Goal: Task Accomplishment & Management: Manage account settings

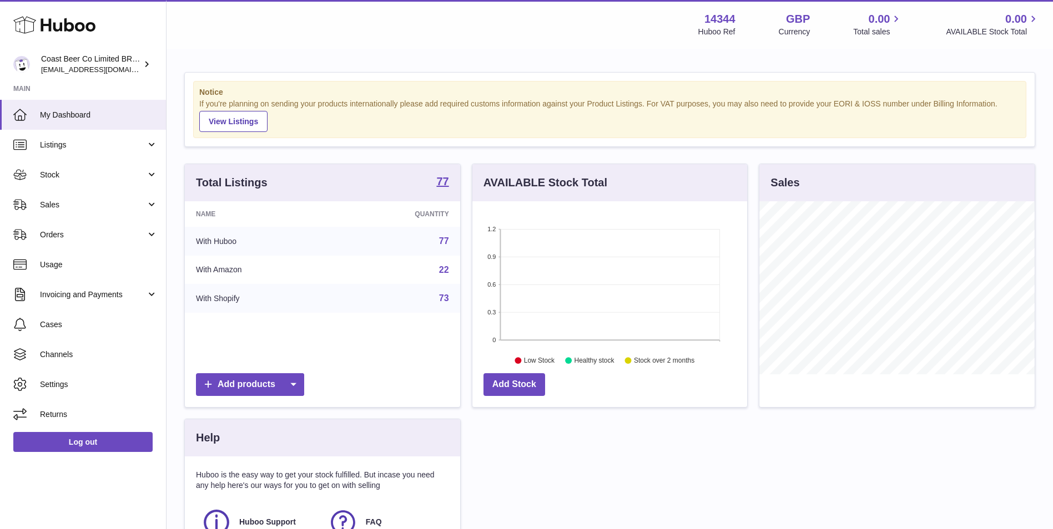
scroll to position [173, 275]
click at [55, 128] on link "My Dashboard" at bounding box center [83, 115] width 166 height 30
click at [79, 145] on span "Listings" at bounding box center [93, 145] width 106 height 11
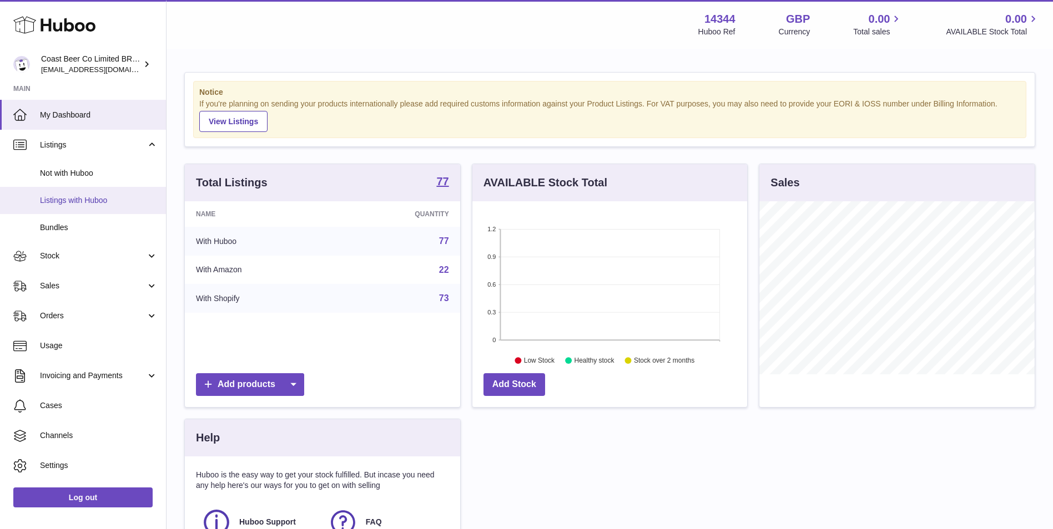
click at [92, 196] on span "Listings with Huboo" at bounding box center [99, 200] width 118 height 11
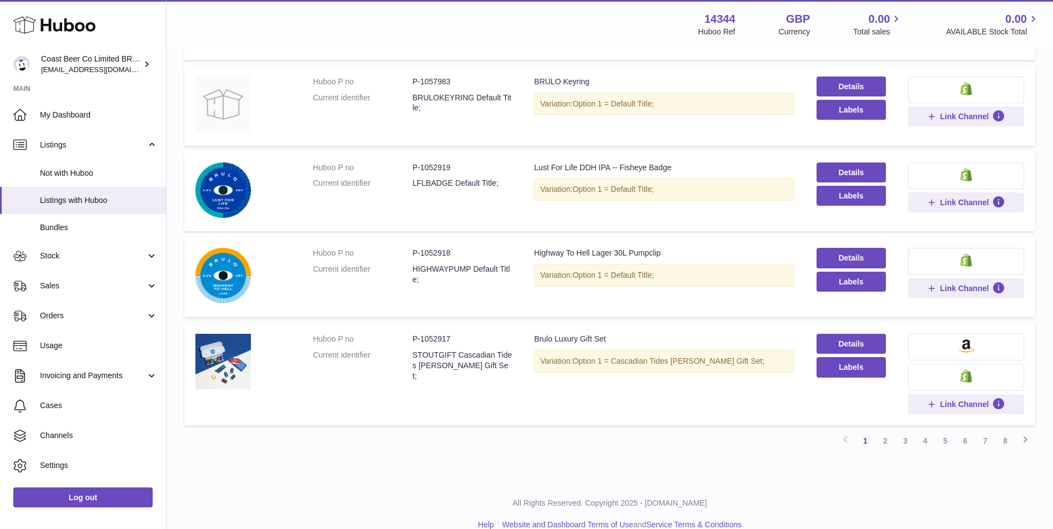
scroll to position [665, 0]
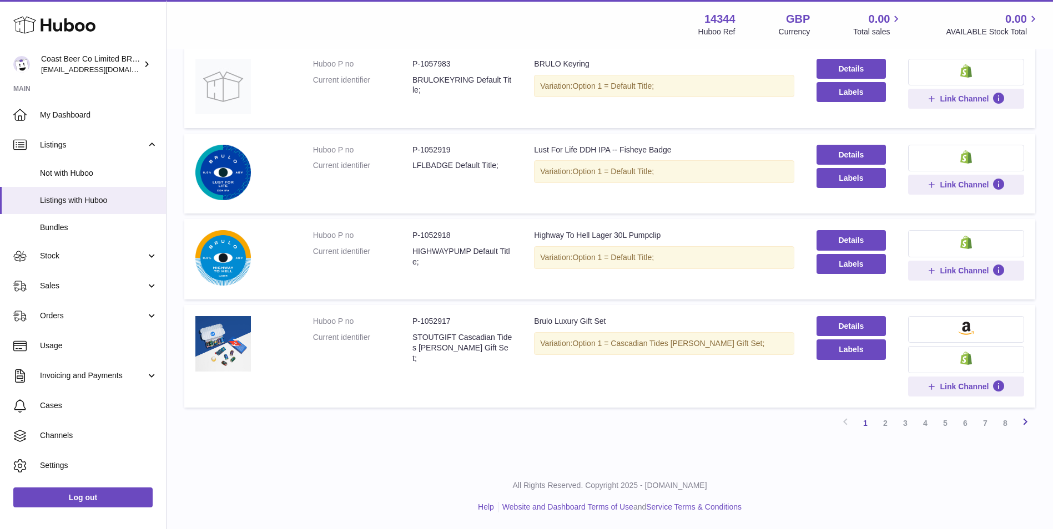
click at [1020, 423] on icon at bounding box center [1024, 422] width 13 height 14
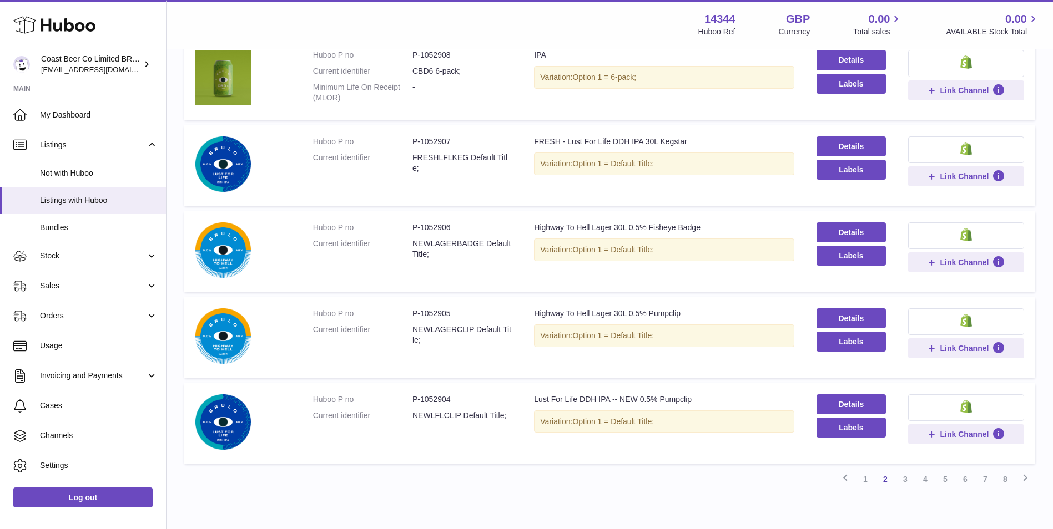
scroll to position [688, 0]
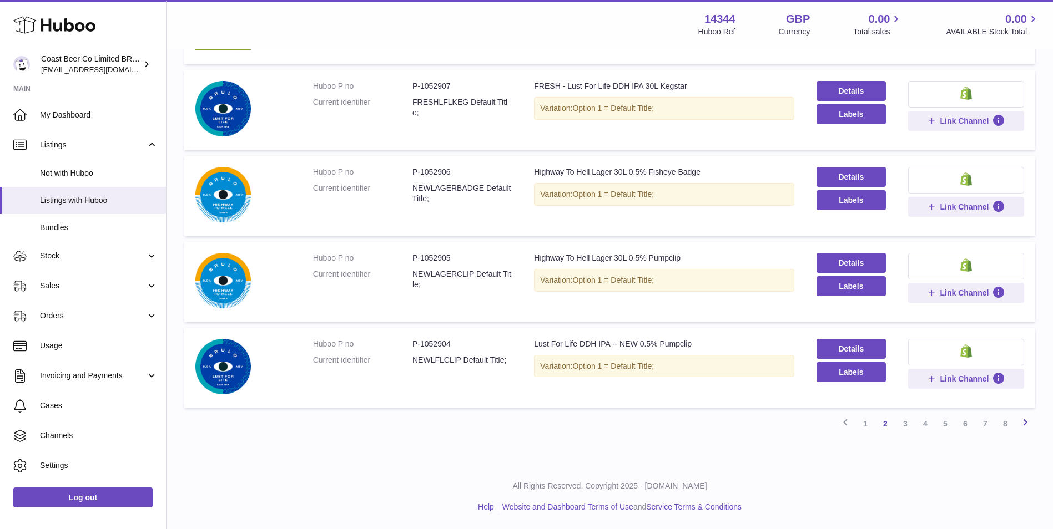
click at [1023, 427] on icon at bounding box center [1024, 423] width 13 height 14
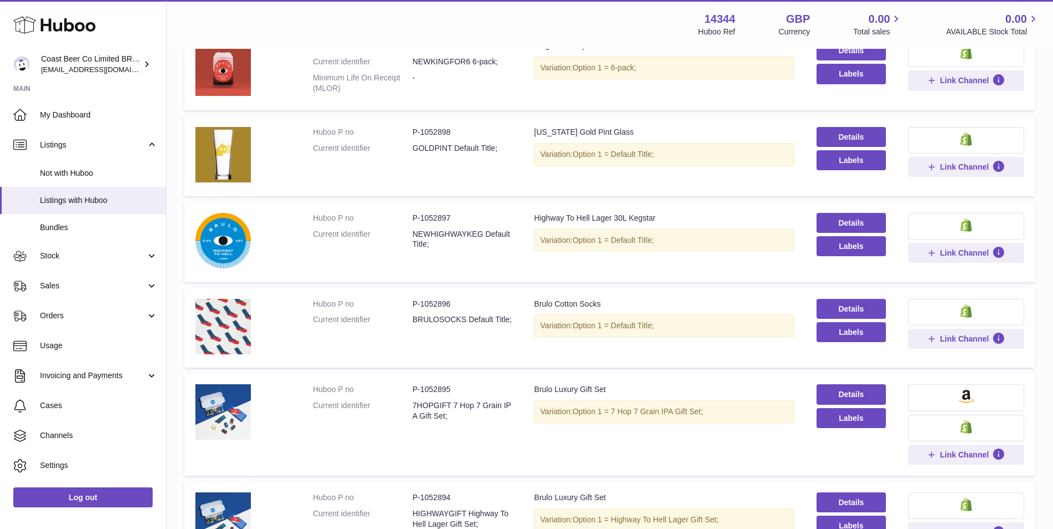
scroll to position [667, 0]
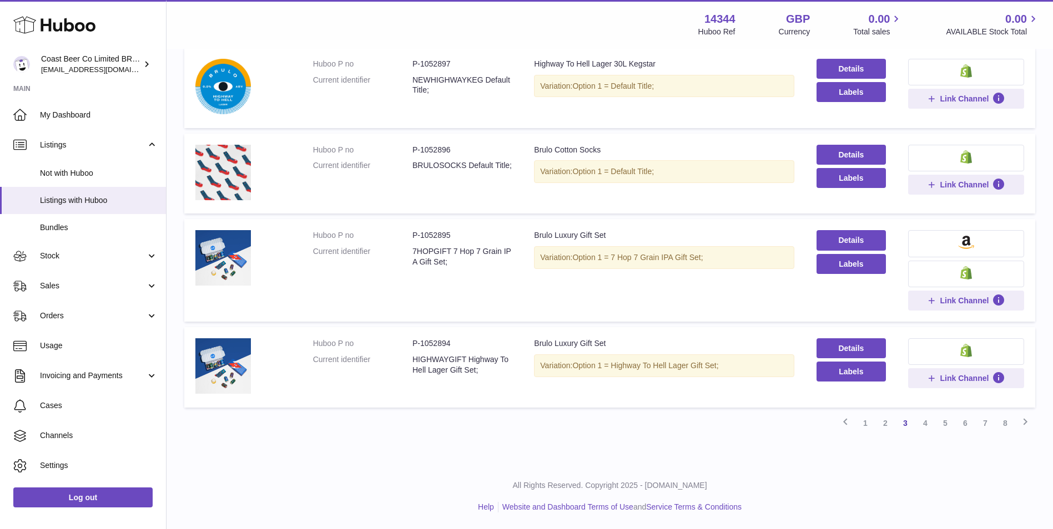
click at [1025, 426] on icon at bounding box center [1024, 422] width 13 height 14
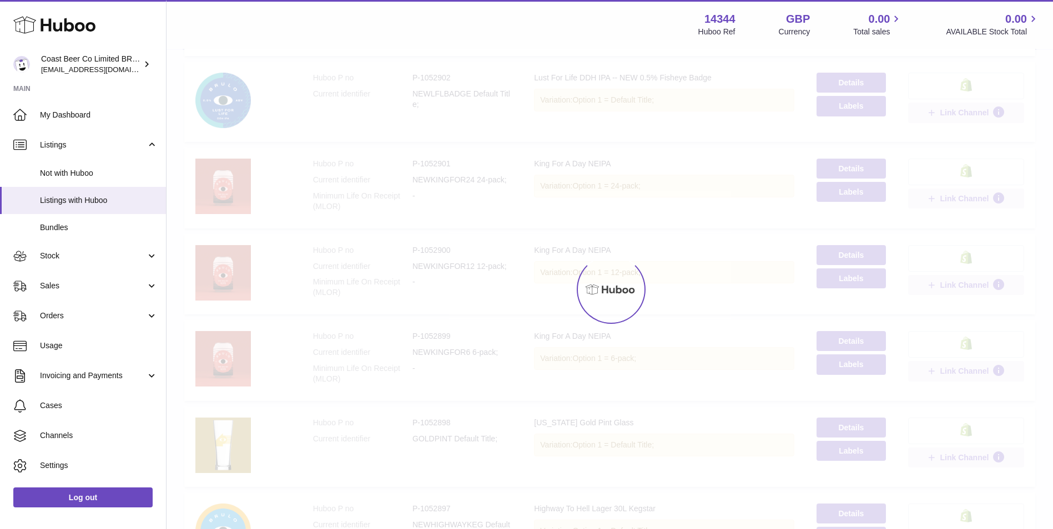
scroll to position [50, 0]
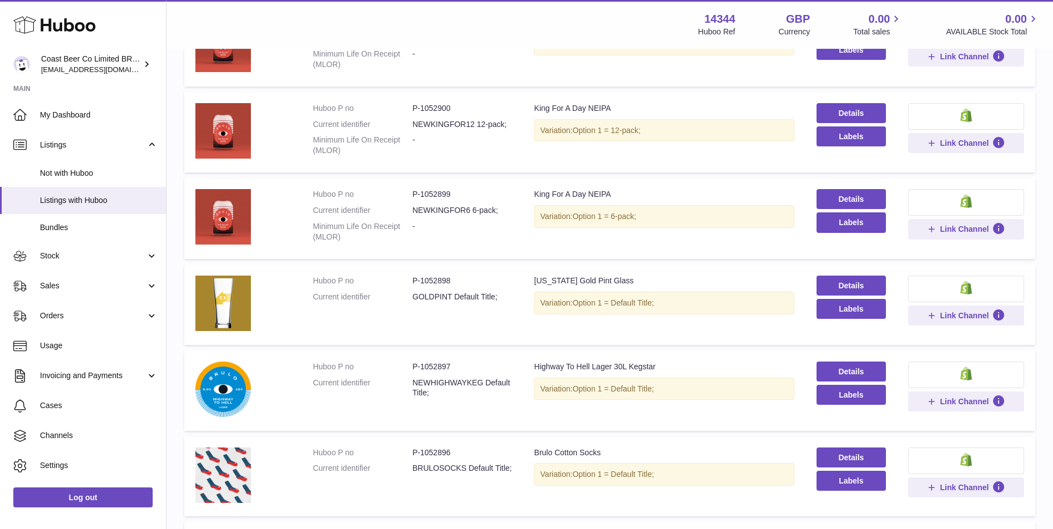
scroll to position [389, 0]
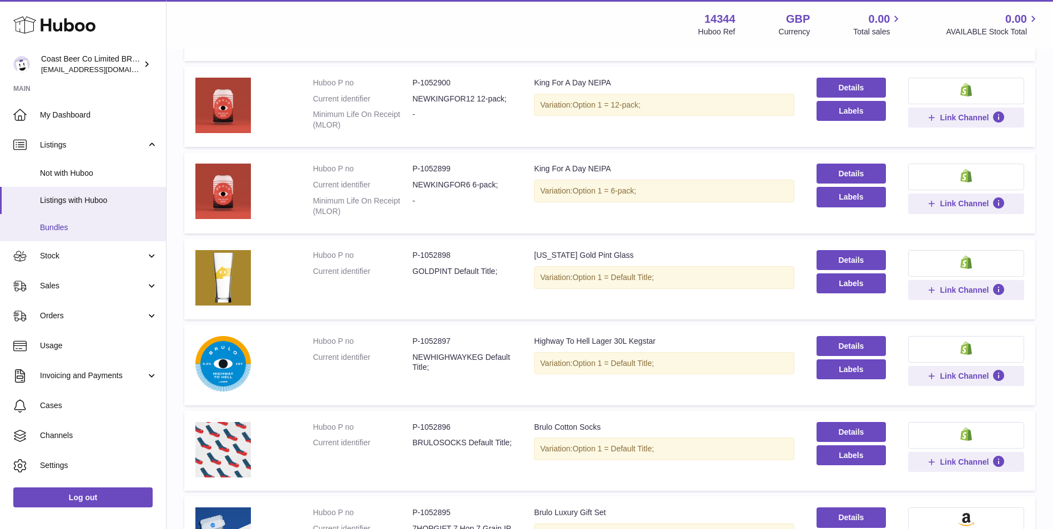
click at [73, 235] on link "Bundles" at bounding box center [83, 227] width 166 height 27
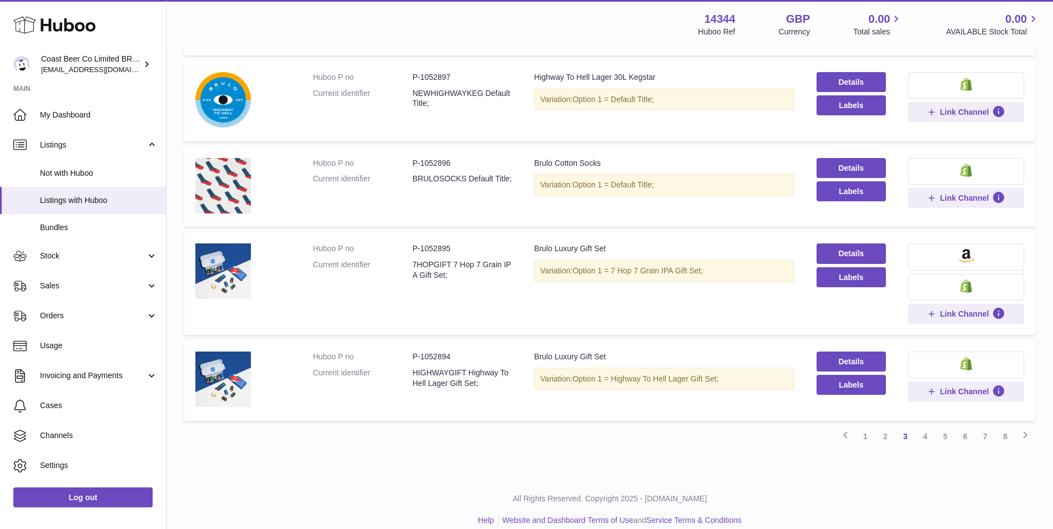
scroll to position [667, 0]
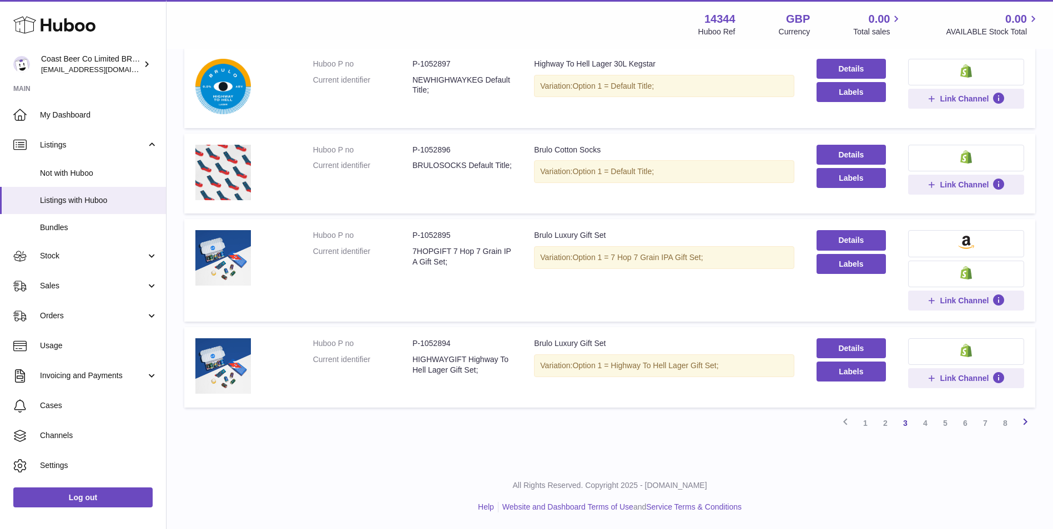
click at [1027, 422] on icon at bounding box center [1024, 422] width 13 height 14
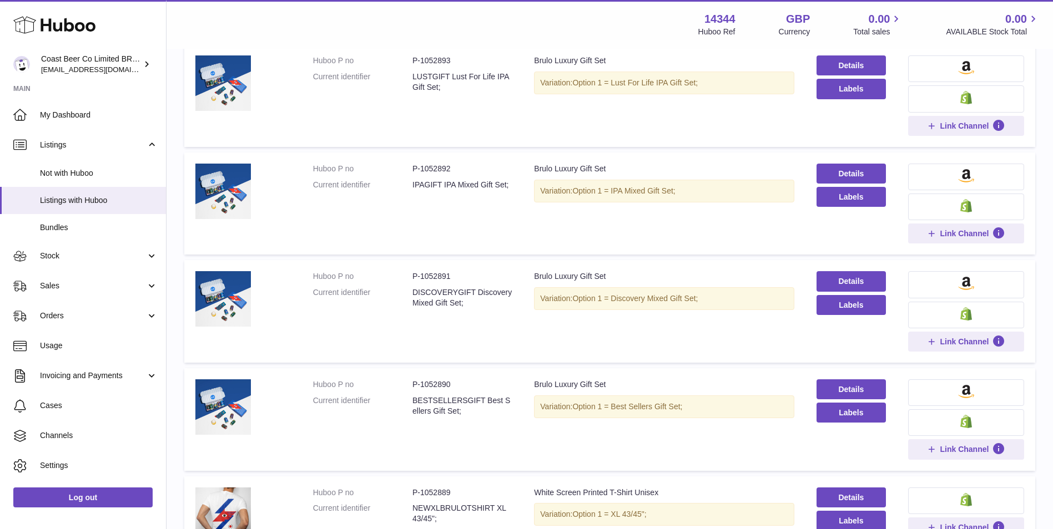
scroll to position [50, 0]
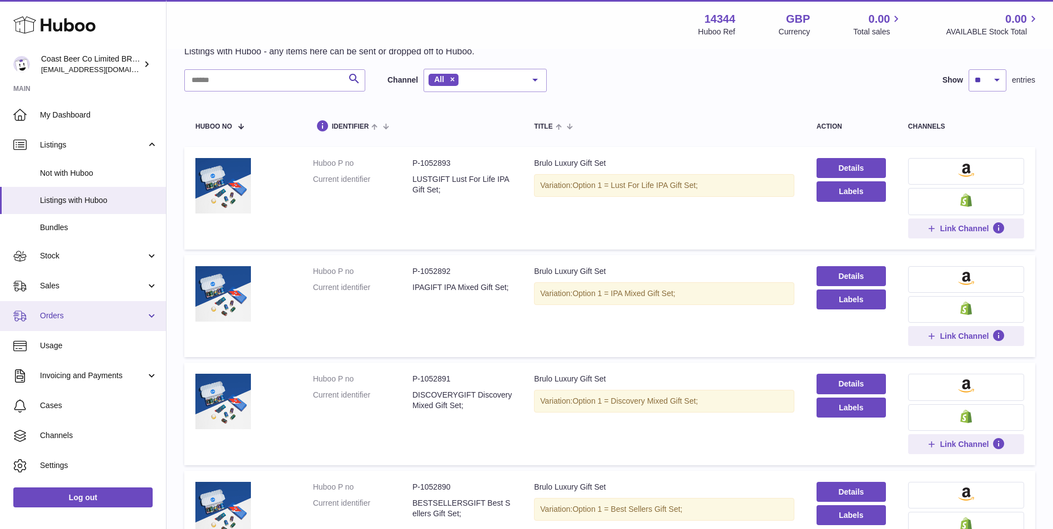
click at [89, 319] on span "Orders" at bounding box center [93, 316] width 106 height 11
click at [46, 320] on span "Orders" at bounding box center [93, 316] width 106 height 11
click at [73, 314] on span "Orders" at bounding box center [93, 316] width 106 height 11
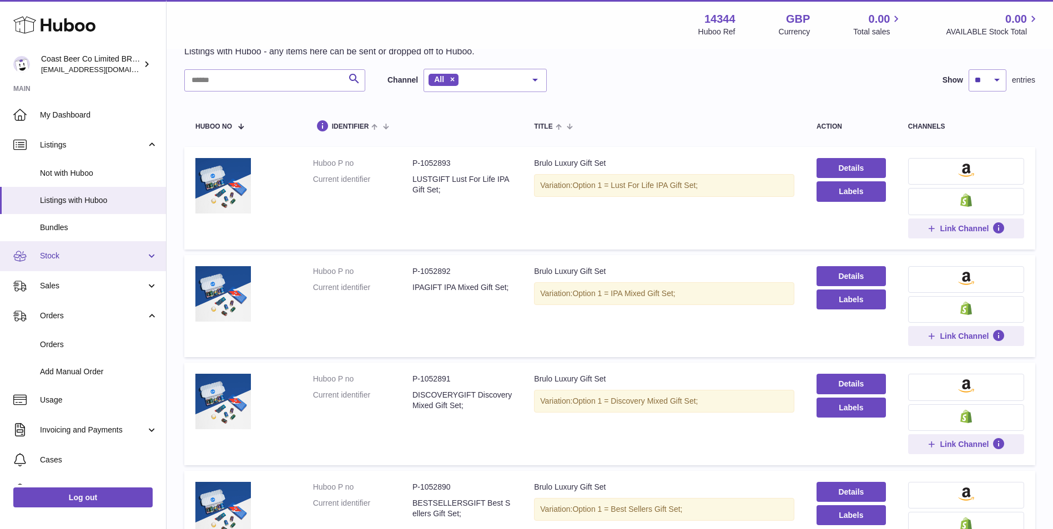
click at [112, 254] on span "Stock" at bounding box center [93, 256] width 106 height 11
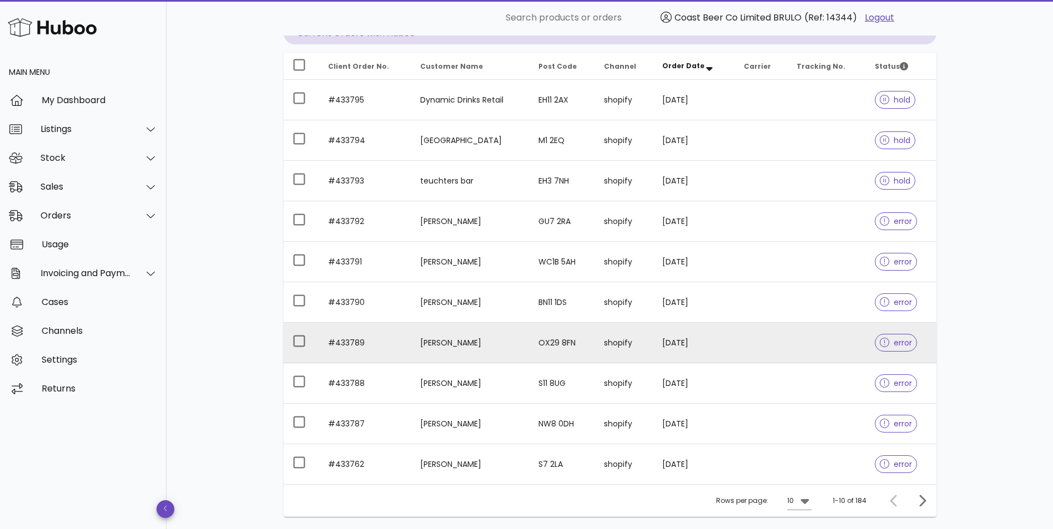
scroll to position [201, 0]
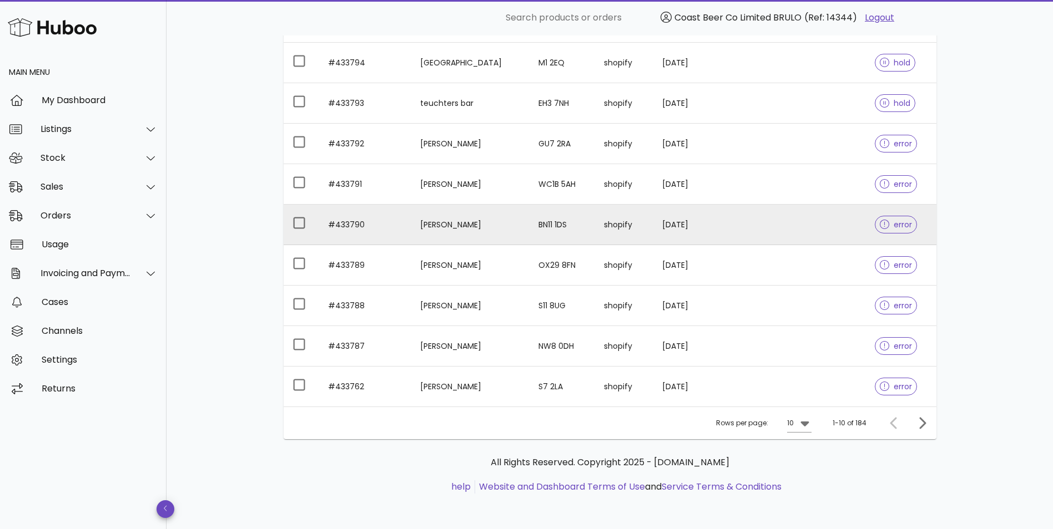
click at [635, 229] on td "shopify" at bounding box center [624, 225] width 58 height 41
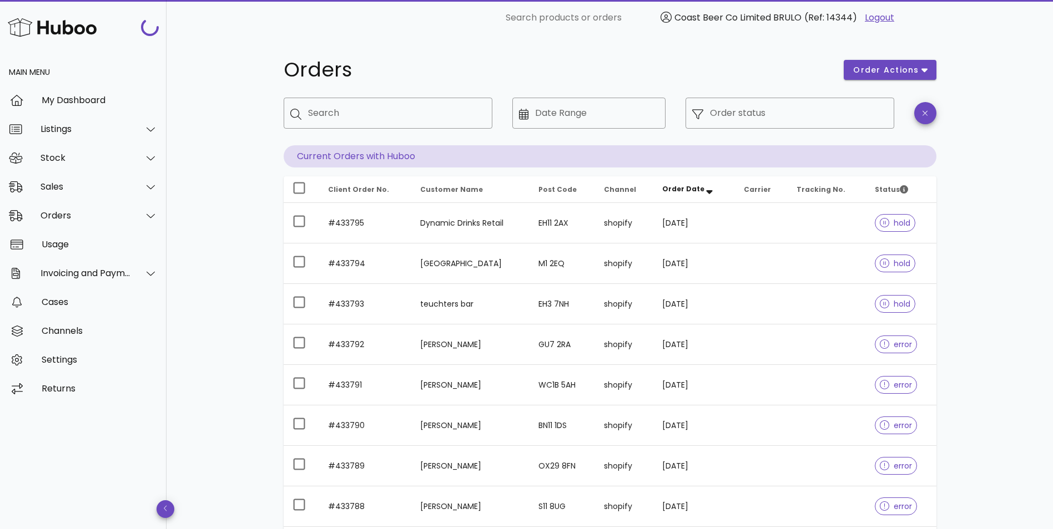
scroll to position [201, 0]
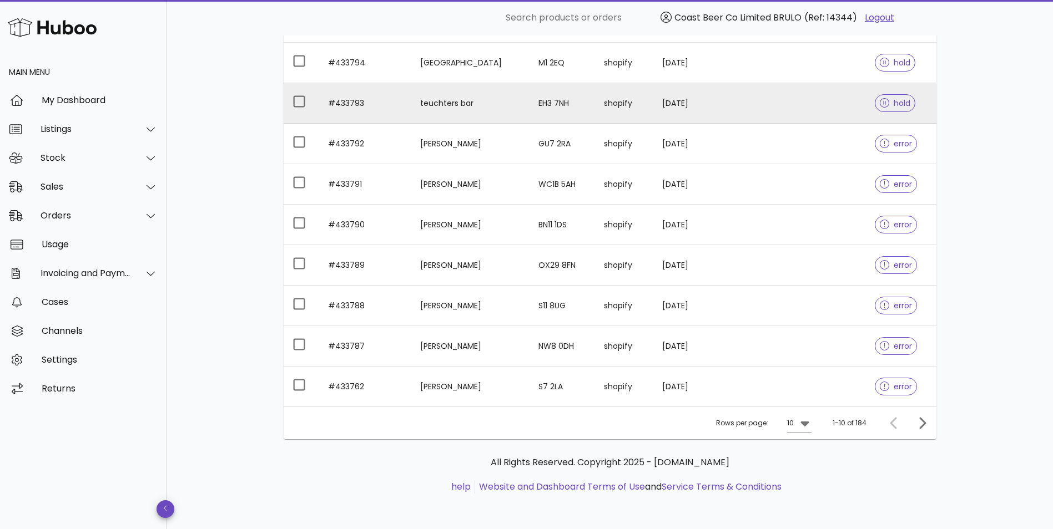
click at [842, 103] on td at bounding box center [827, 103] width 78 height 41
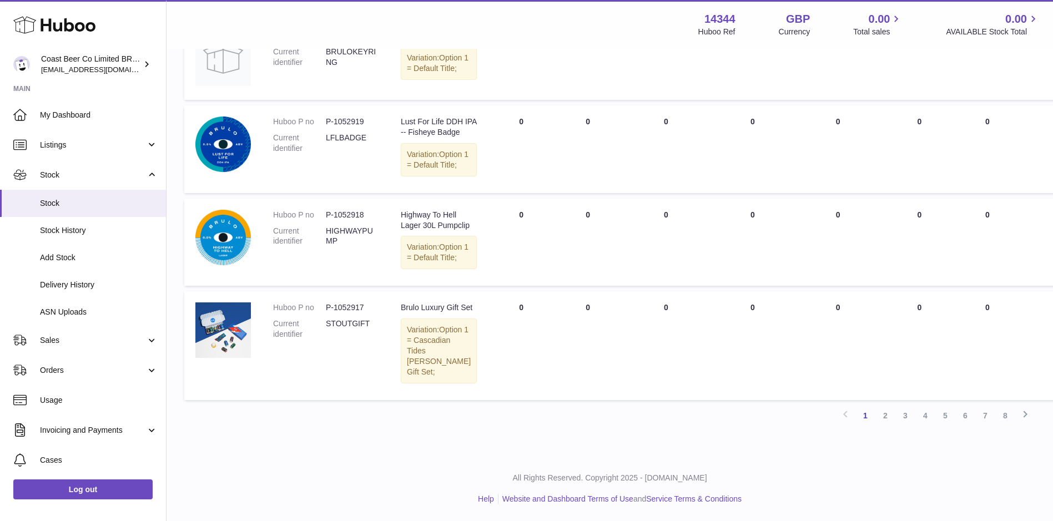
scroll to position [864, 0]
click at [1030, 417] on icon at bounding box center [1024, 414] width 13 height 14
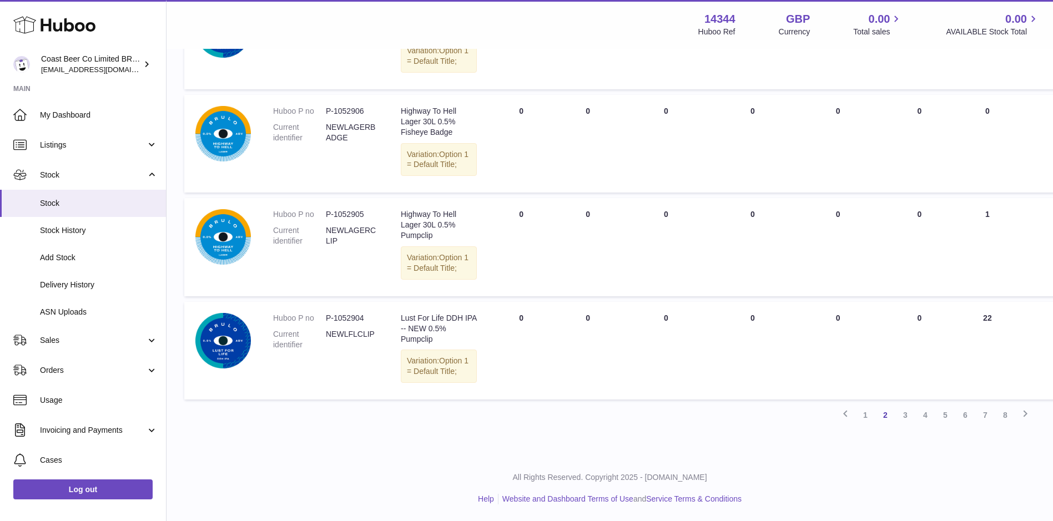
scroll to position [976, 0]
click at [1027, 416] on icon at bounding box center [1024, 414] width 13 height 14
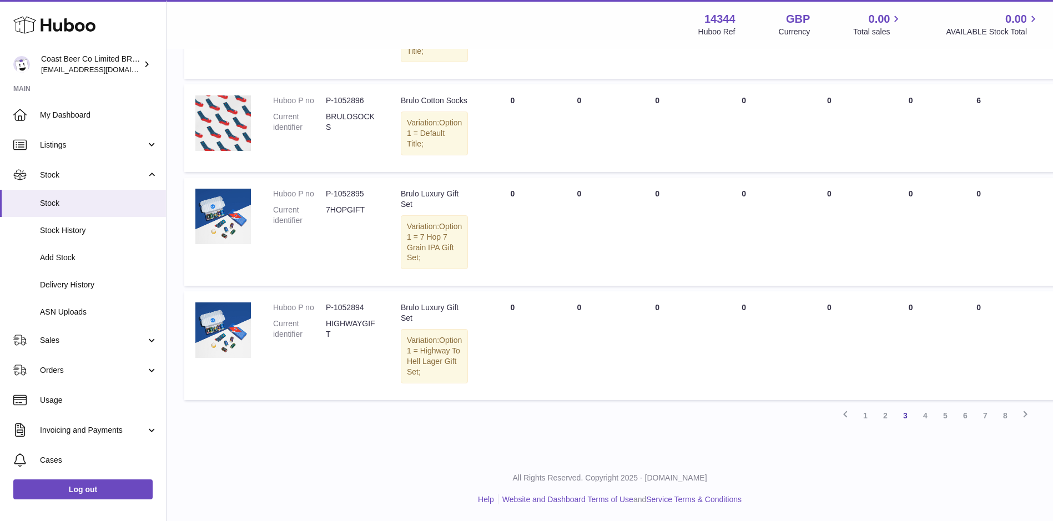
scroll to position [976, 0]
click at [1023, 411] on icon at bounding box center [1024, 414] width 13 height 14
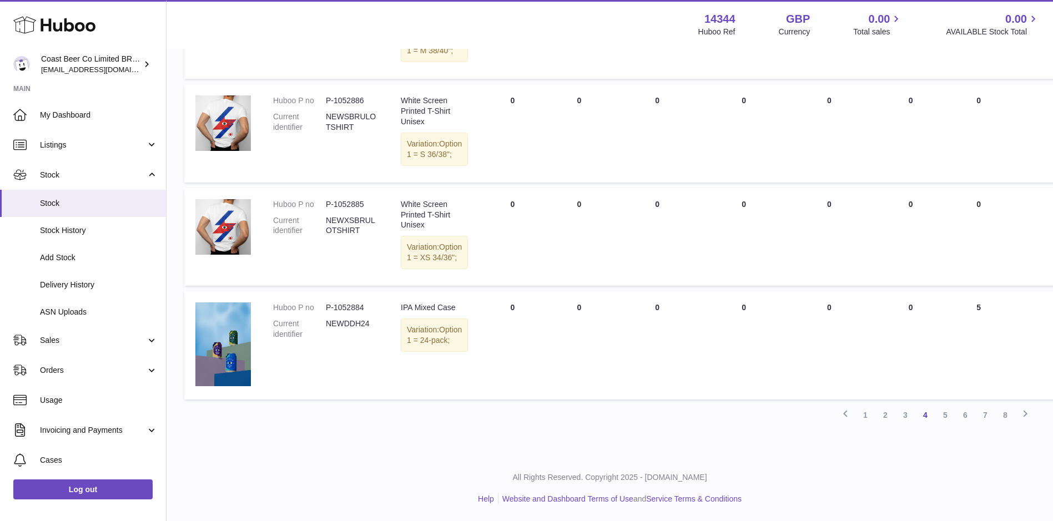
scroll to position [976, 0]
click at [1028, 410] on icon at bounding box center [1024, 414] width 13 height 14
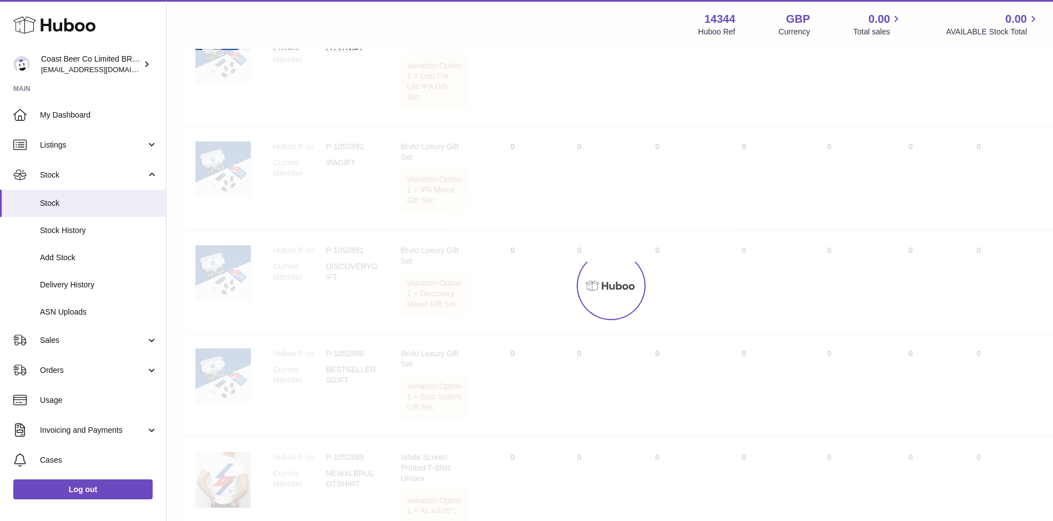
scroll to position [50, 0]
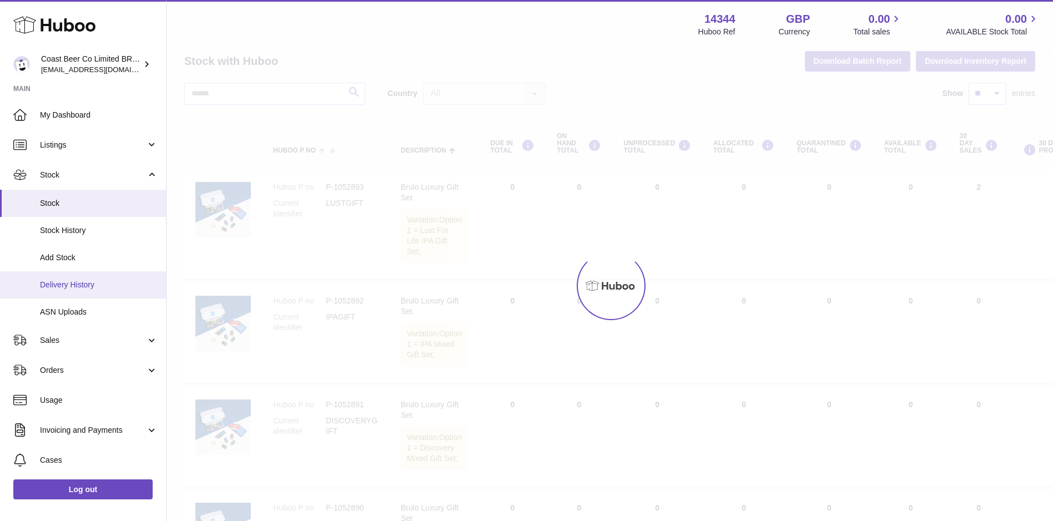
click at [82, 286] on span "Delivery History" at bounding box center [99, 285] width 118 height 11
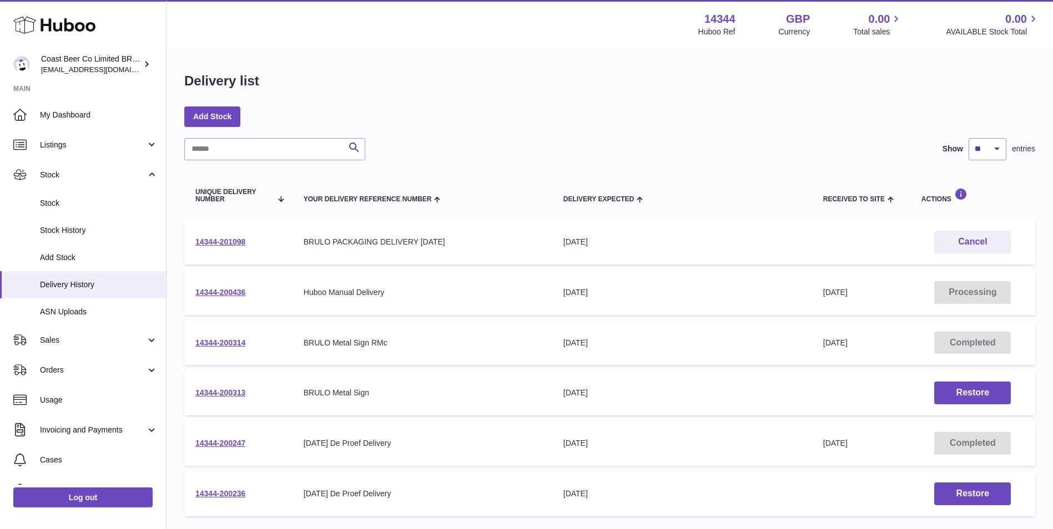
scroll to position [80, 0]
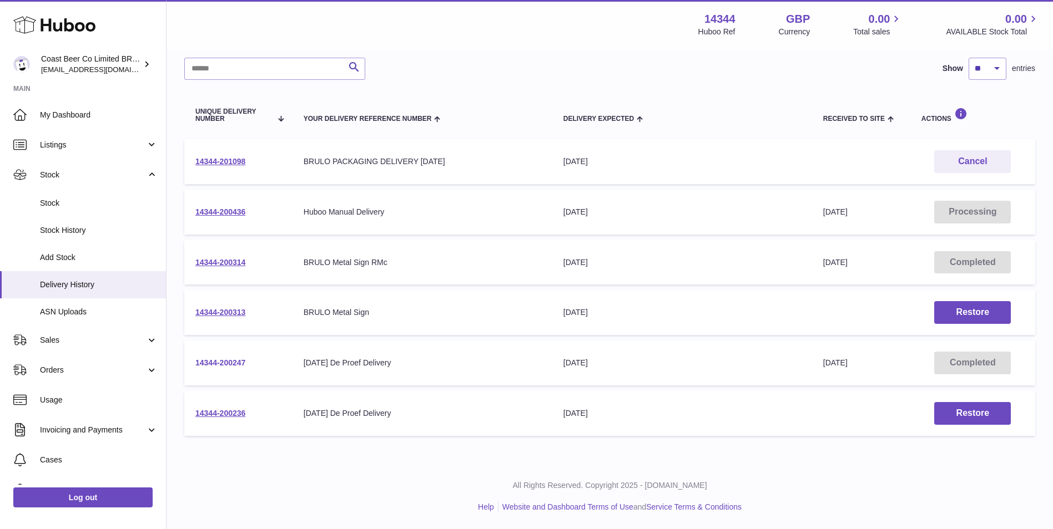
click at [210, 362] on link "14344-200247" at bounding box center [220, 363] width 50 height 9
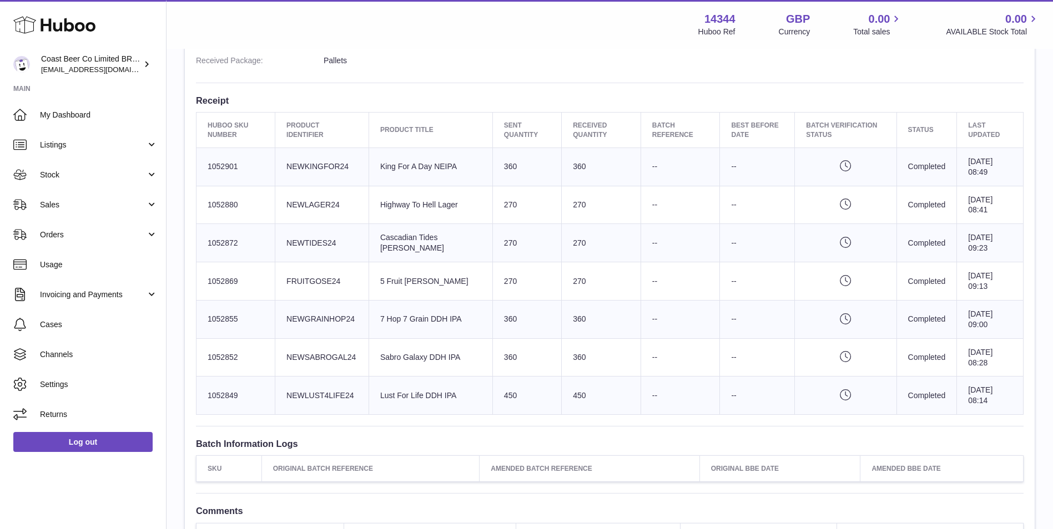
scroll to position [350, 0]
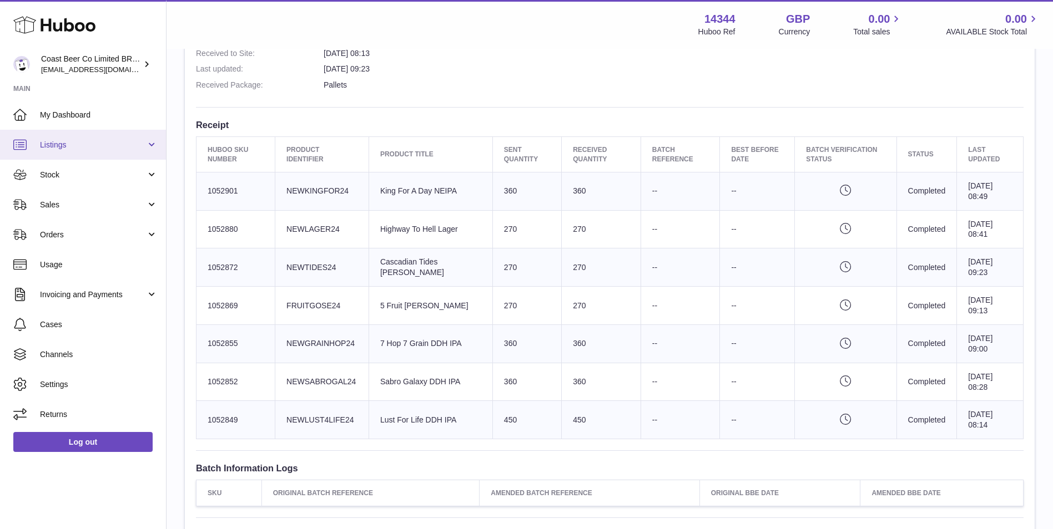
click at [115, 146] on span "Listings" at bounding box center [93, 145] width 106 height 11
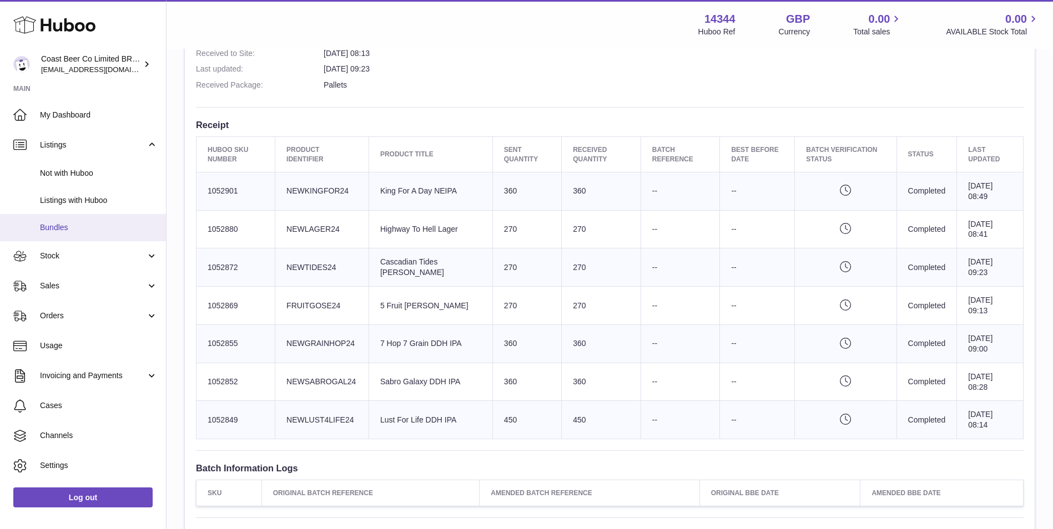
click at [76, 223] on span "Bundles" at bounding box center [99, 228] width 118 height 11
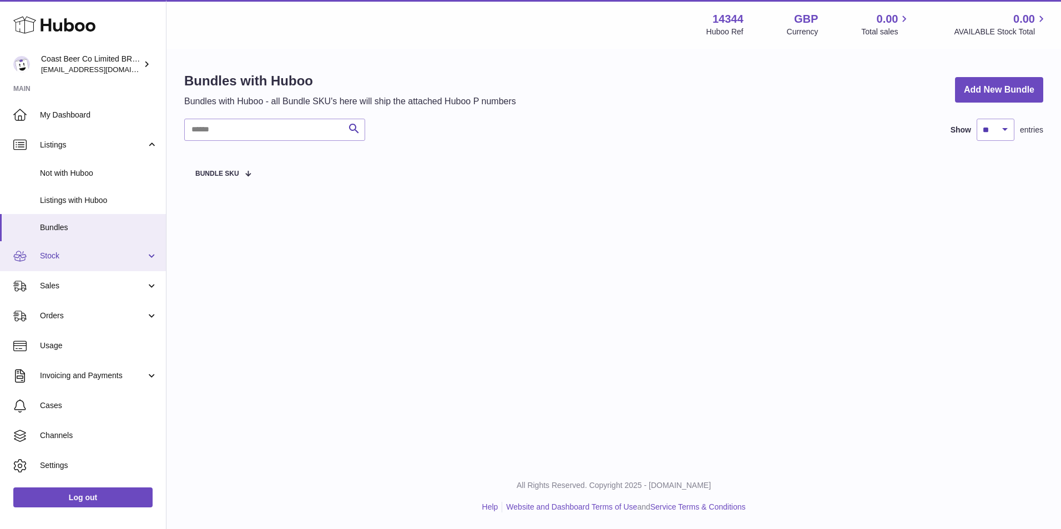
click at [74, 248] on link "Stock" at bounding box center [83, 256] width 166 height 30
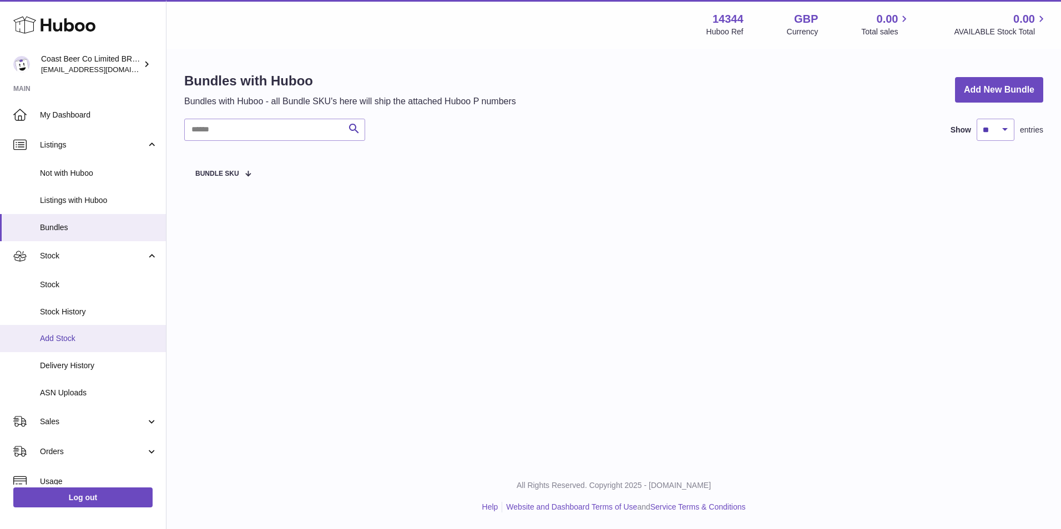
click at [105, 338] on span "Add Stock" at bounding box center [99, 339] width 118 height 11
